Goal: Task Accomplishment & Management: Manage account settings

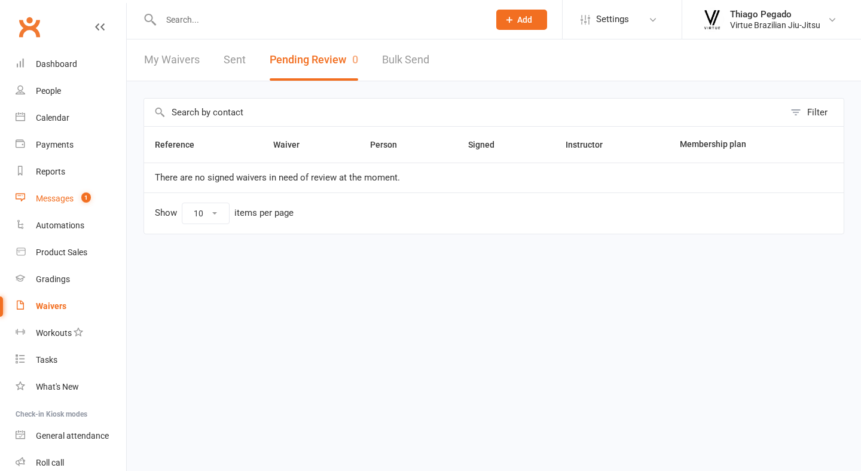
click at [71, 196] on div "Messages" at bounding box center [55, 199] width 38 height 10
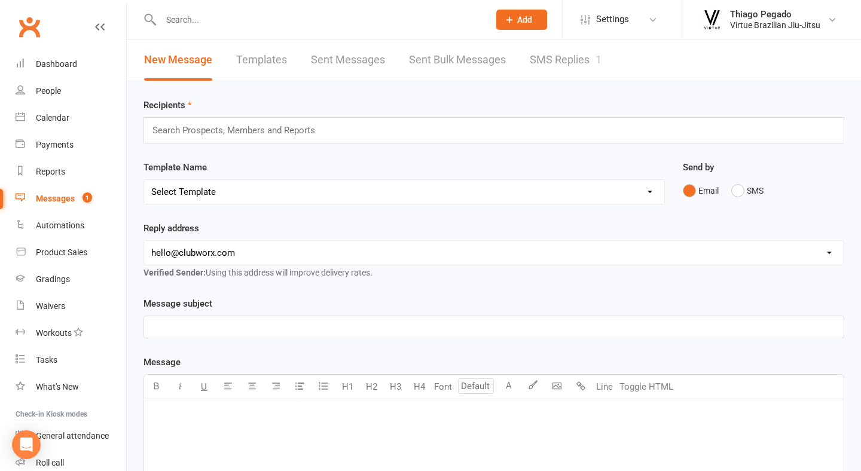
click at [566, 44] on link "SMS Replies 1" at bounding box center [566, 59] width 72 height 41
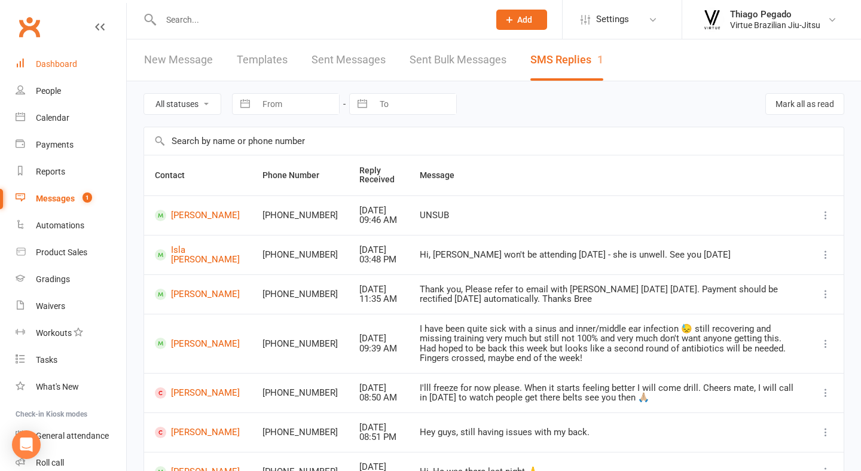
click at [68, 67] on div "Dashboard" at bounding box center [56, 64] width 41 height 10
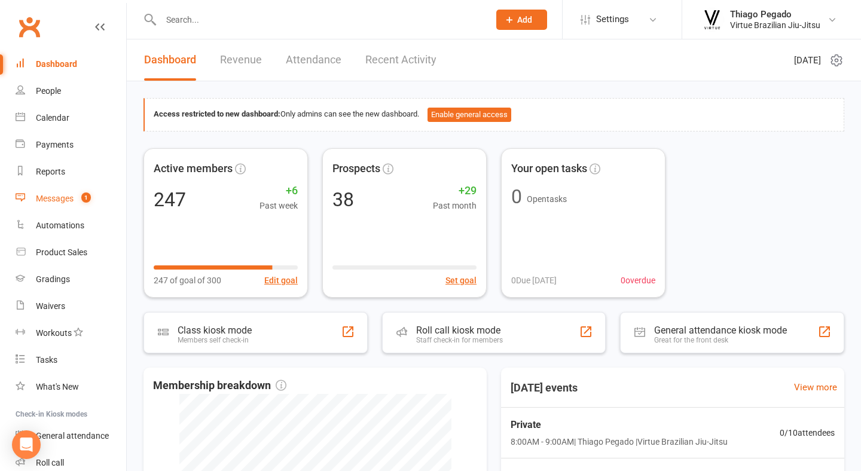
click at [78, 200] on count-badge "1" at bounding box center [83, 199] width 16 height 10
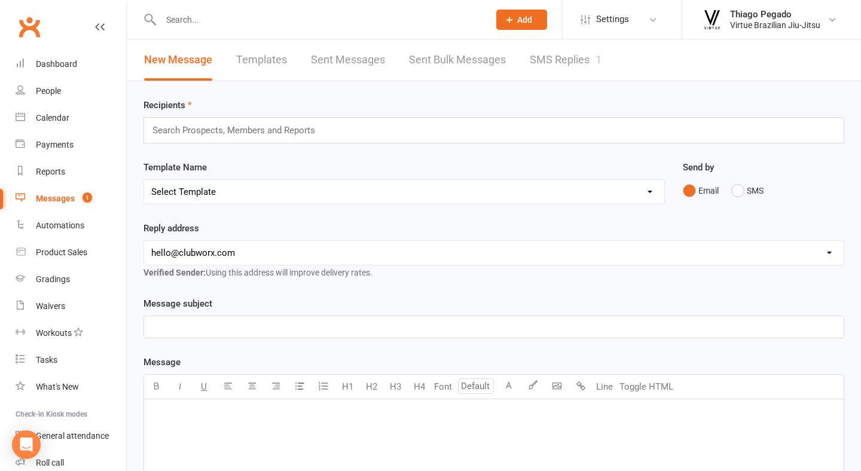
click at [590, 69] on link "SMS Replies 1" at bounding box center [566, 59] width 72 height 41
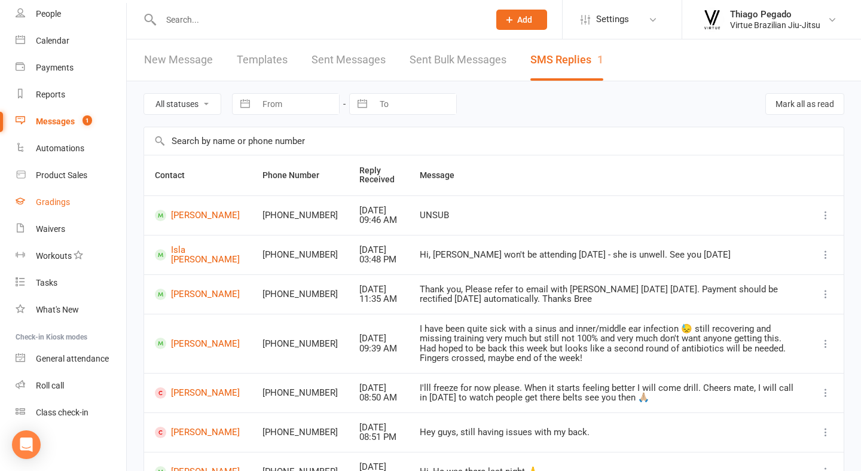
scroll to position [77, 0]
click at [68, 153] on link "Automations" at bounding box center [71, 148] width 111 height 27
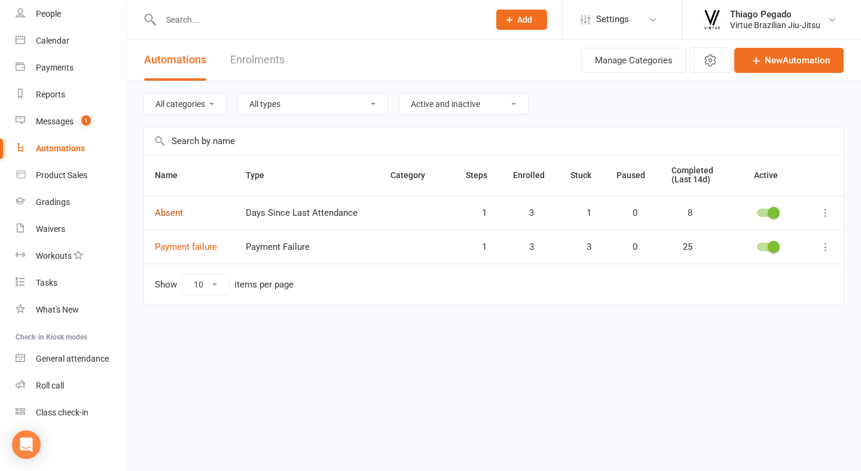
click at [173, 213] on link "Absent" at bounding box center [169, 213] width 28 height 11
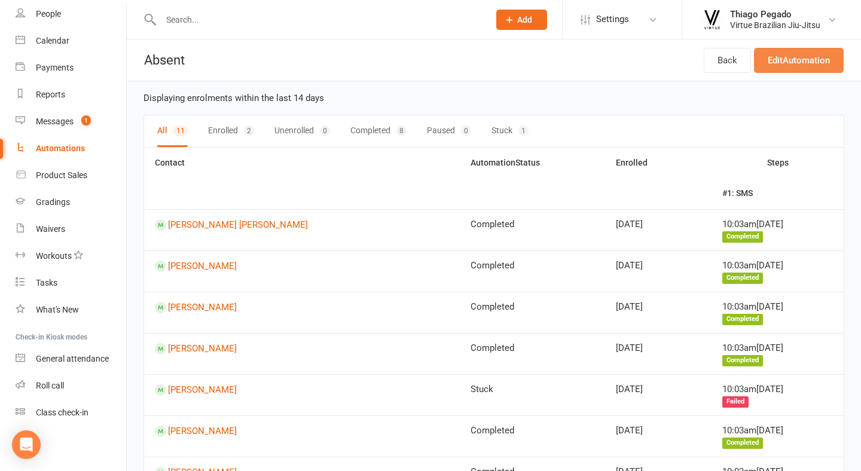
click at [805, 53] on link "Edit Automation" at bounding box center [799, 60] width 90 height 25
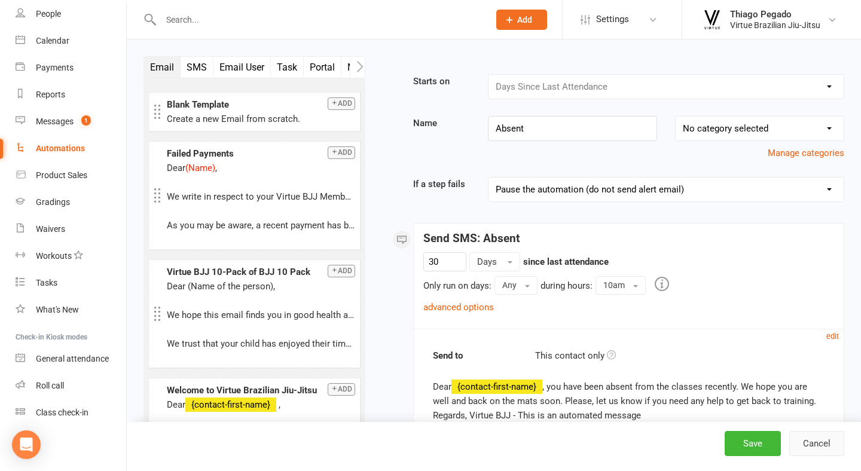
click at [825, 449] on button "Cancel" at bounding box center [816, 443] width 55 height 25
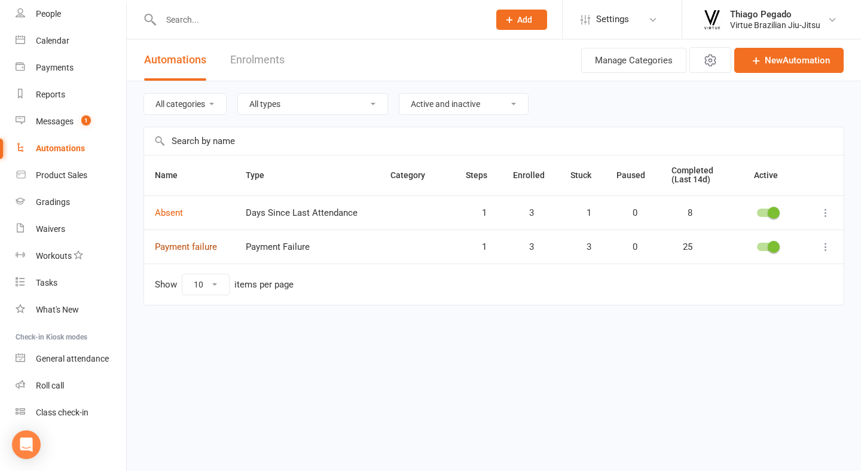
click at [196, 245] on link "Payment failure" at bounding box center [186, 247] width 62 height 11
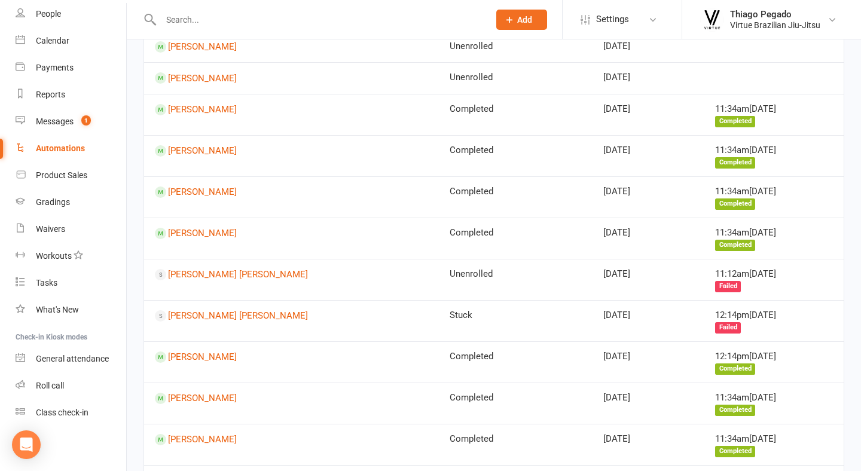
scroll to position [242, 0]
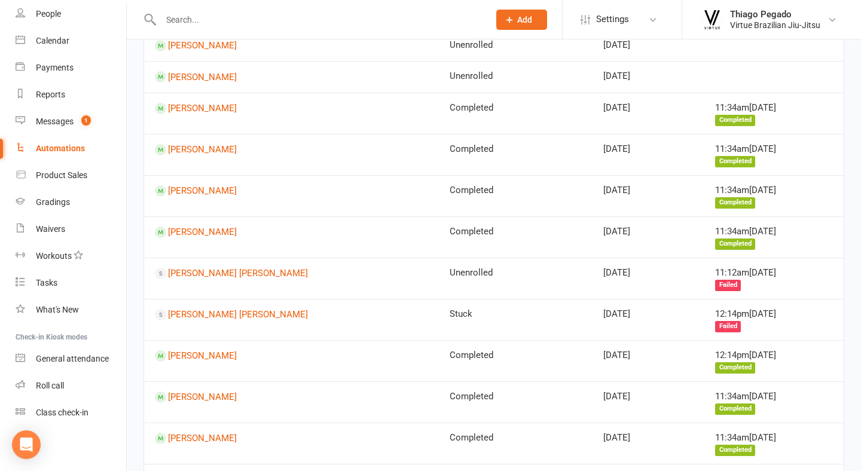
click at [247, 275] on td "[PERSON_NAME] [PERSON_NAME]" at bounding box center [291, 278] width 295 height 41
click at [254, 270] on link "[PERSON_NAME] [PERSON_NAME]" at bounding box center [291, 273] width 273 height 11
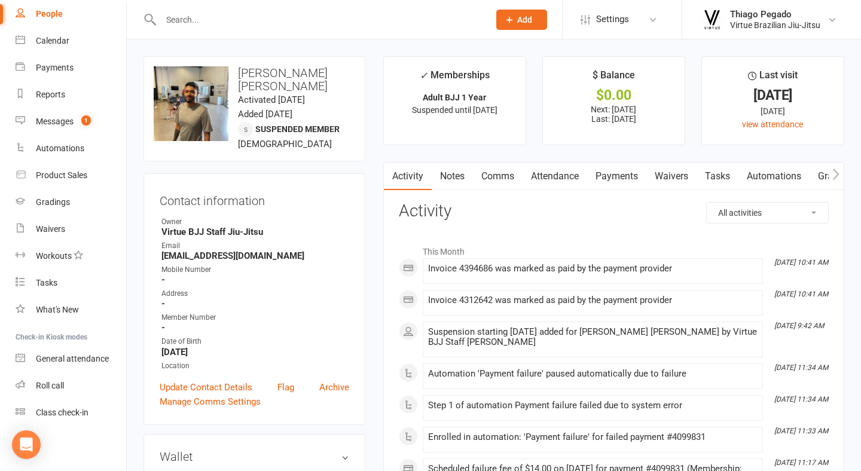
click at [633, 175] on link "Payments" at bounding box center [616, 177] width 59 height 28
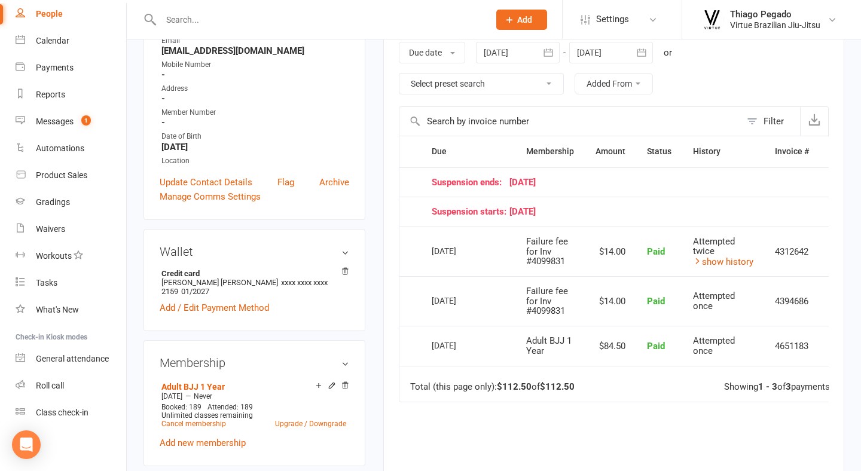
scroll to position [163, 0]
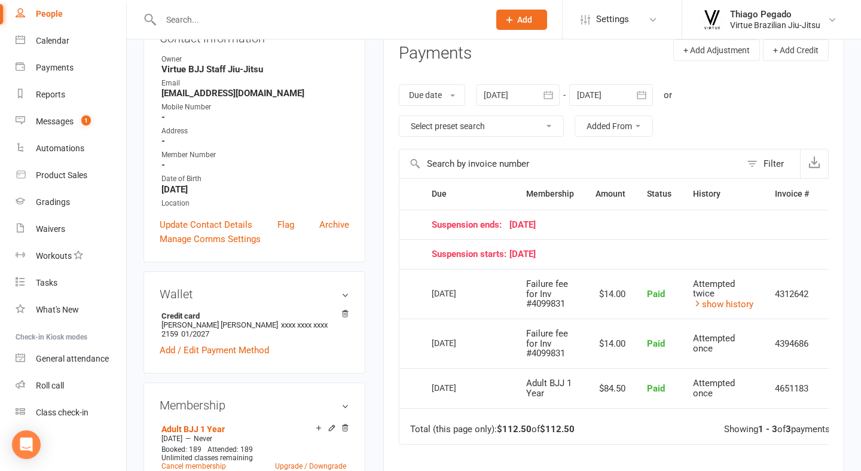
click at [554, 94] on icon "button" at bounding box center [548, 95] width 12 height 12
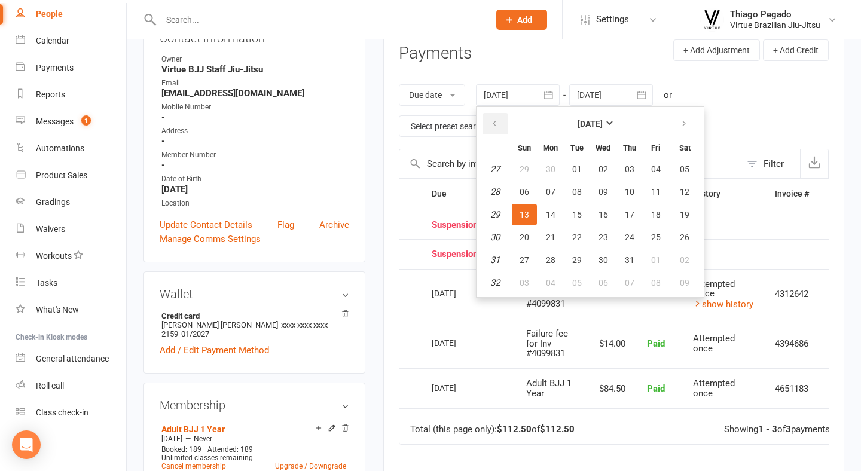
click at [493, 121] on icon "button" at bounding box center [494, 124] width 8 height 10
click at [572, 221] on button "17" at bounding box center [577, 215] width 25 height 22
type input "[DATE]"
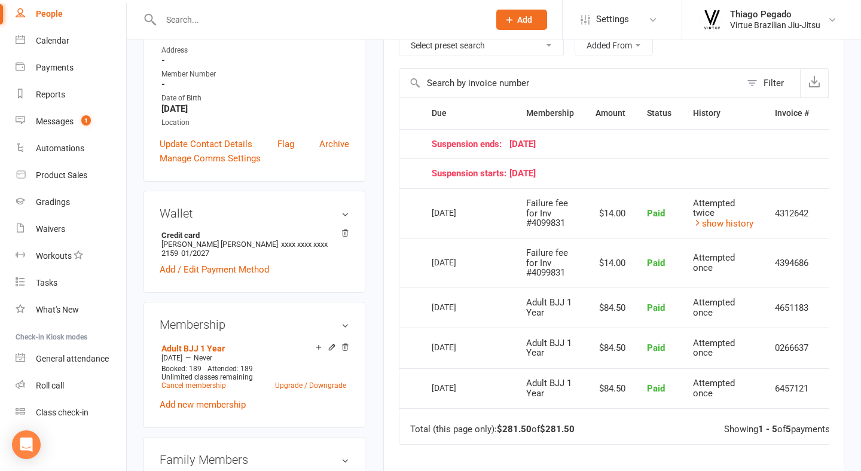
scroll to position [234, 0]
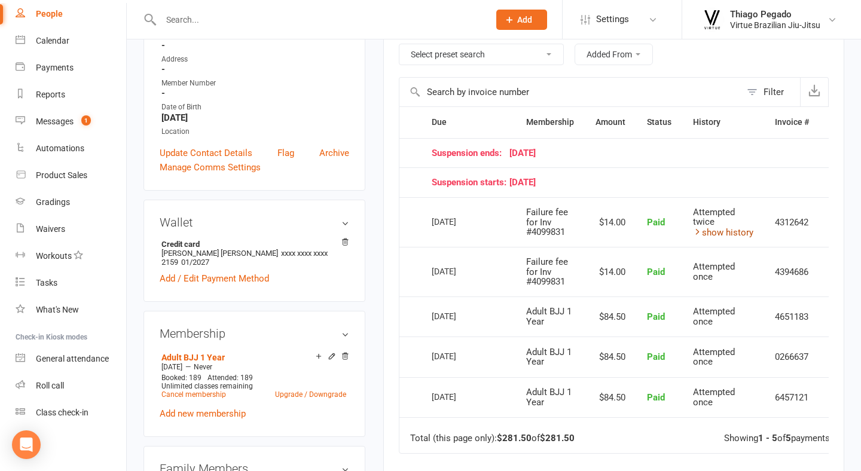
click at [739, 228] on link "show history" at bounding box center [723, 232] width 60 height 11
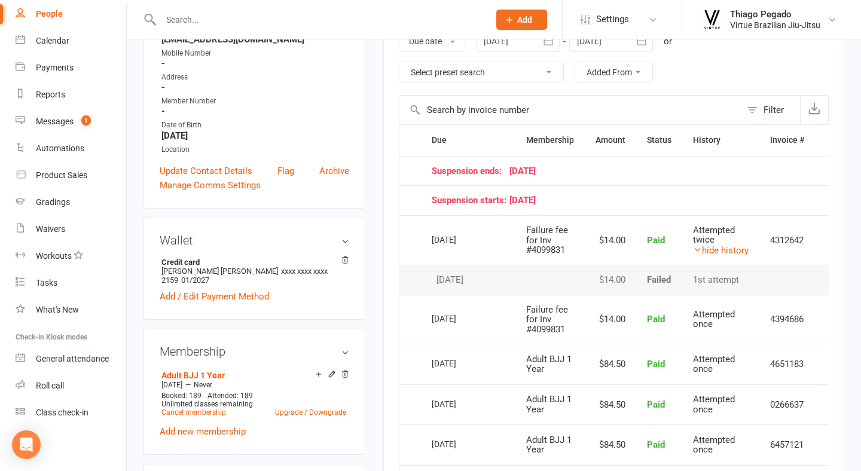
scroll to position [219, 0]
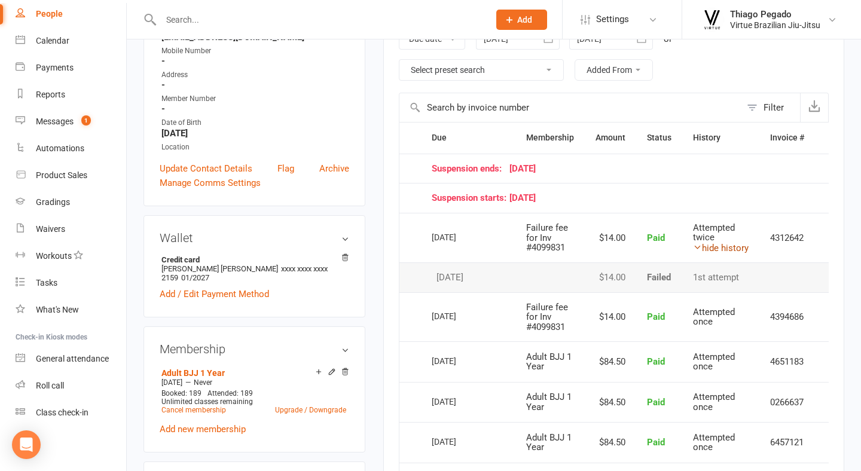
click at [725, 245] on link "hide history" at bounding box center [721, 248] width 56 height 11
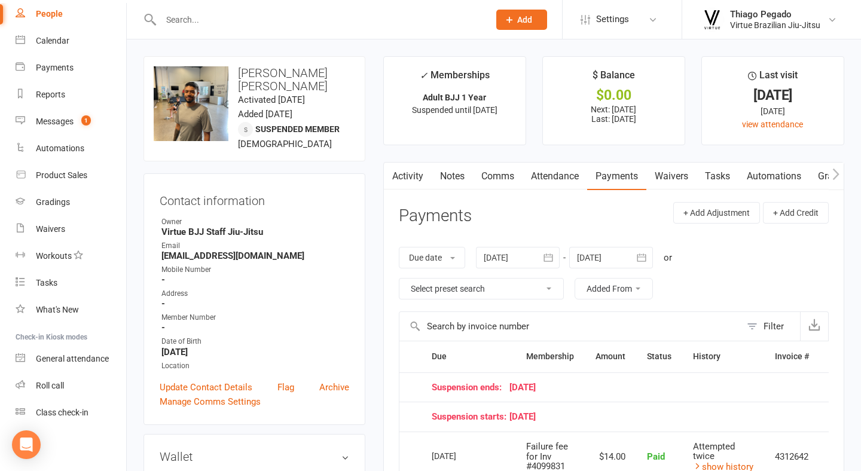
scroll to position [0, 0]
